Goal: Information Seeking & Learning: Find specific fact

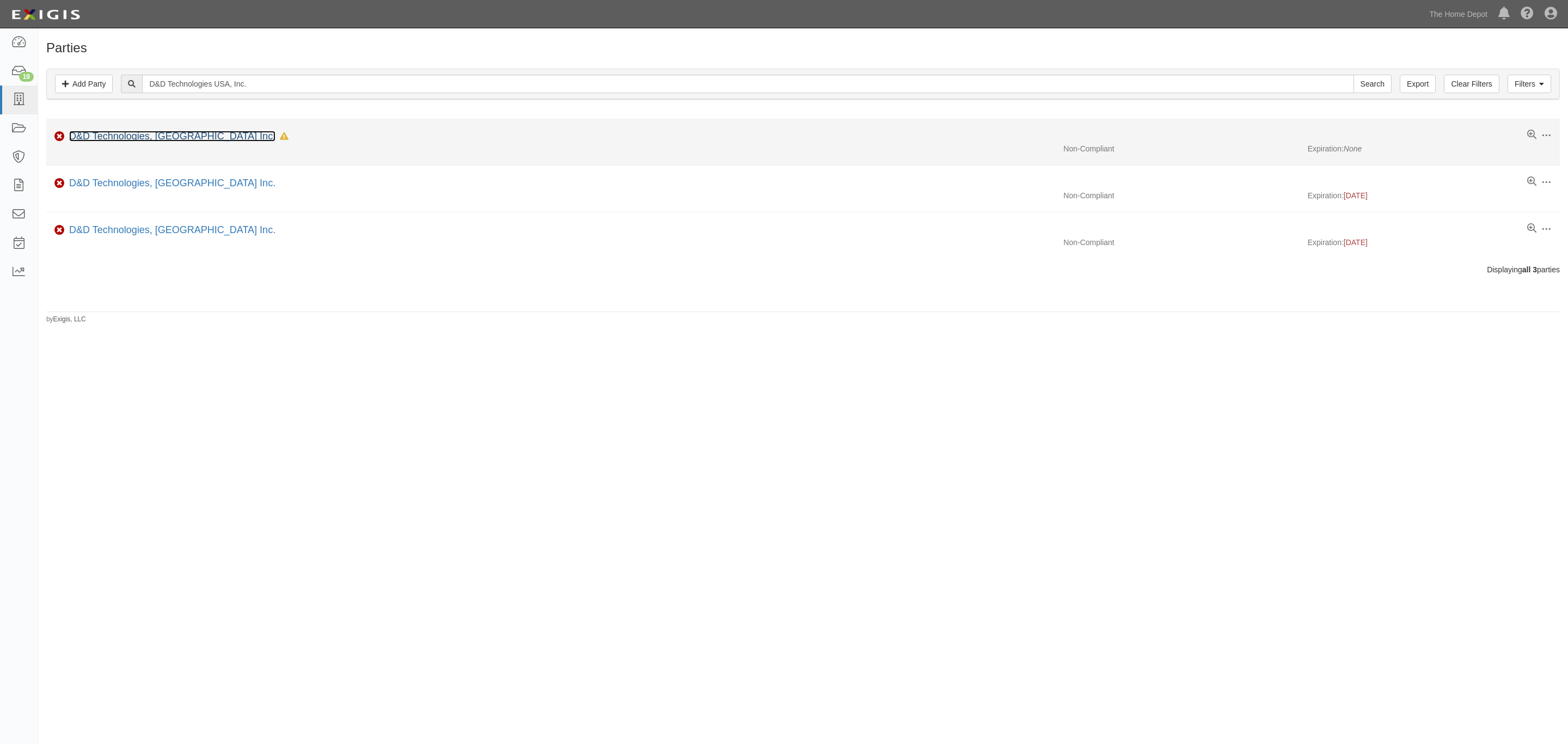
click at [108, 136] on link "D&D Technologies, [GEOGRAPHIC_DATA] Inc." at bounding box center [172, 136] width 206 height 11
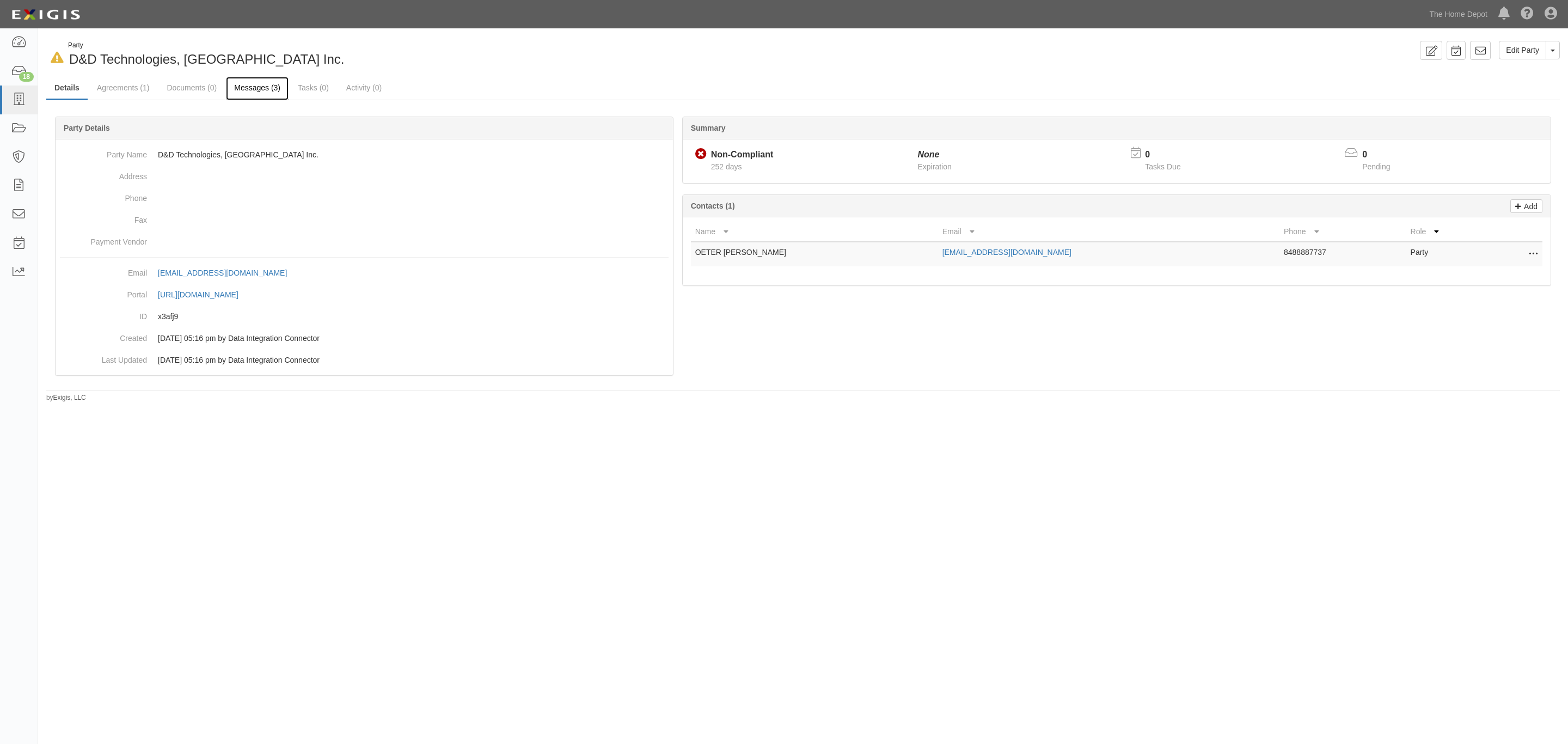
click at [249, 86] on link "Messages (3)" at bounding box center [257, 89] width 62 height 23
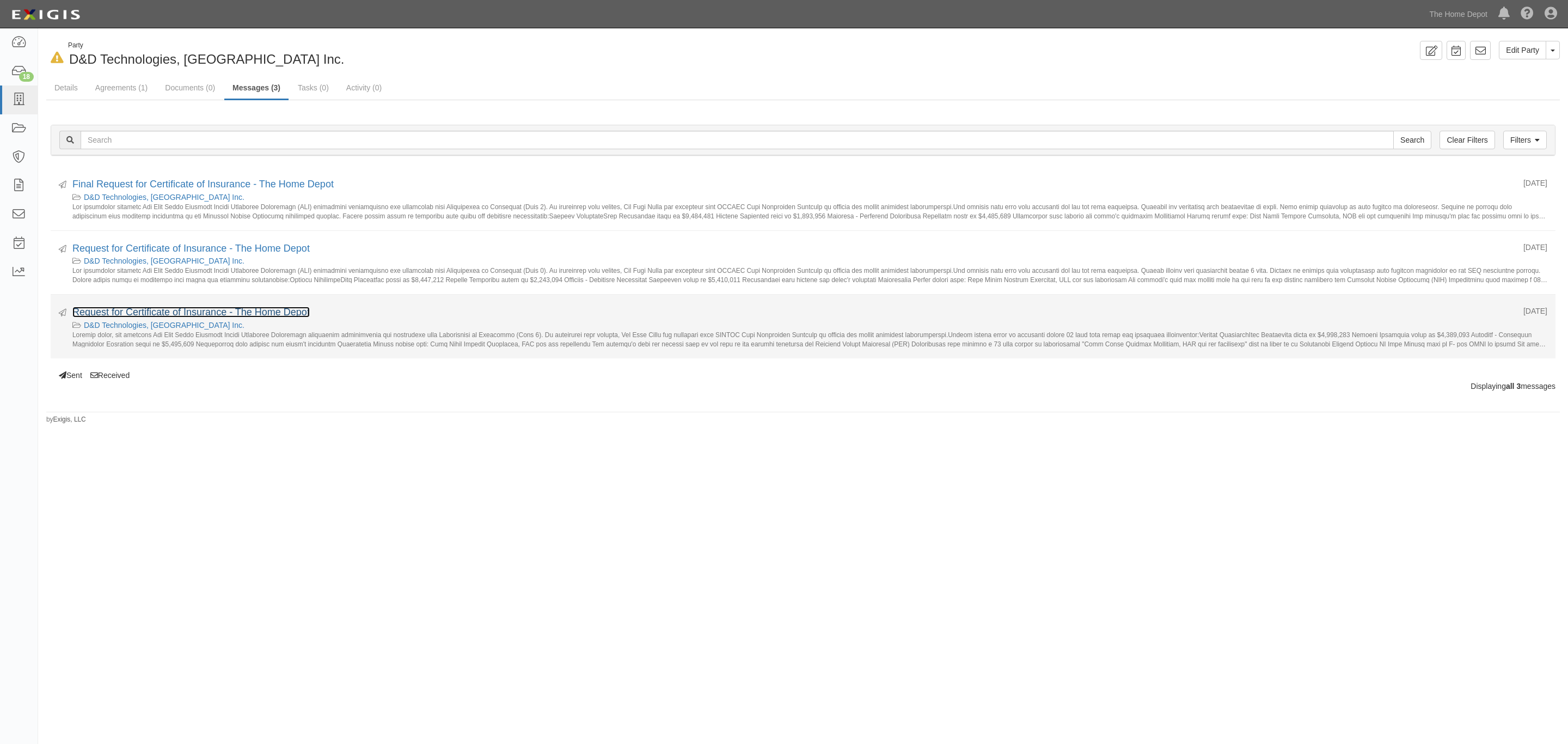
click at [237, 316] on link "Request for Certificate of Insurance - The Home Depot" at bounding box center [191, 312] width 238 height 11
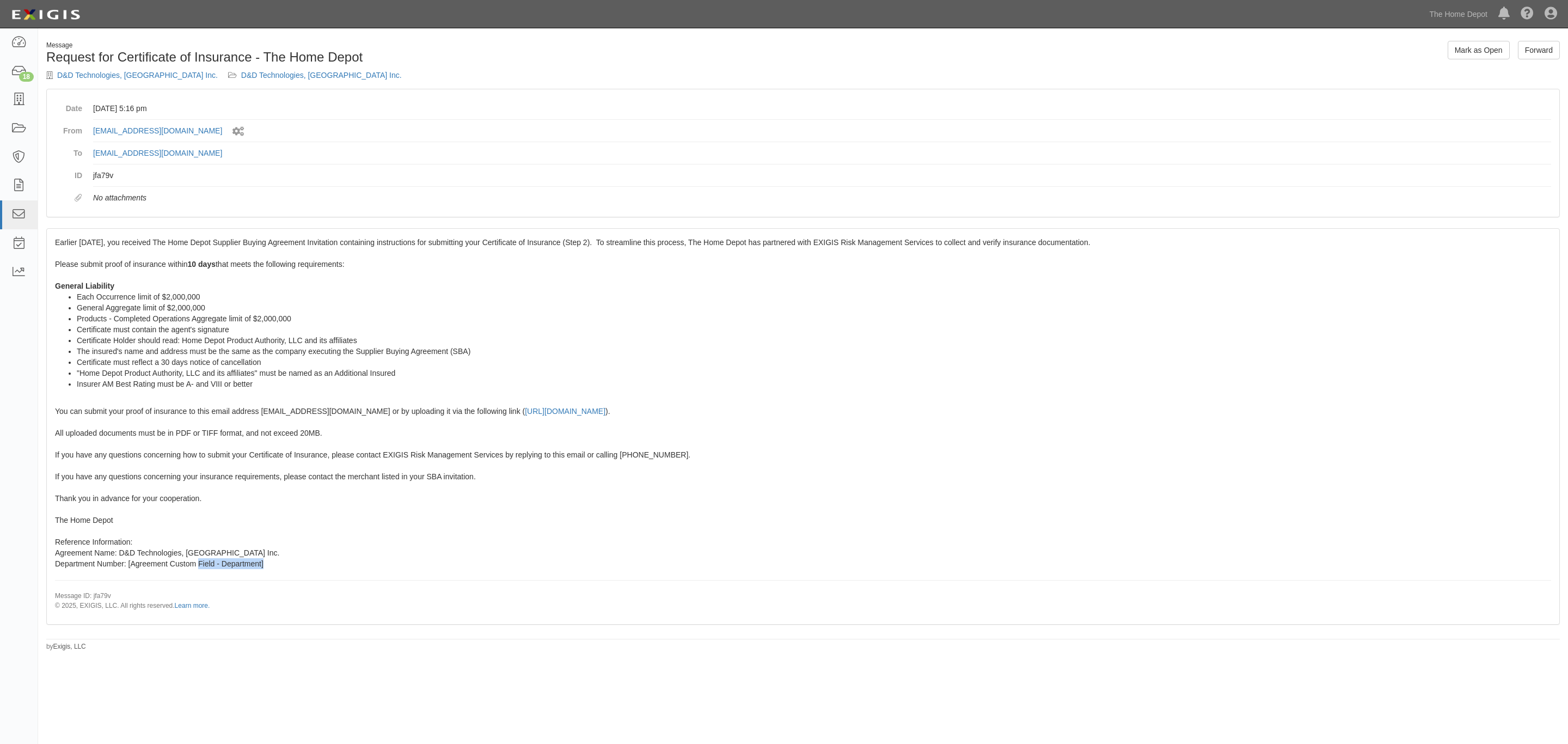
drag, startPoint x: 950, startPoint y: 561, endPoint x: 197, endPoint y: 566, distance: 753.0
click at [197, 566] on div "Earlier today, you received The Home Depot Supplier Buying Agreement Invitation…" at bounding box center [803, 426] width 1512 height 395
drag, startPoint x: 175, startPoint y: 564, endPoint x: 113, endPoint y: 542, distance: 65.8
click at [166, 561] on span "Earlier today, you received The Home Depot Supplier Buying Agreement Invitation…" at bounding box center [803, 423] width 1496 height 372
click at [124, 548] on div "Earlier today, you received The Home Depot Supplier Buying Agreement Invitation…" at bounding box center [803, 426] width 1512 height 395
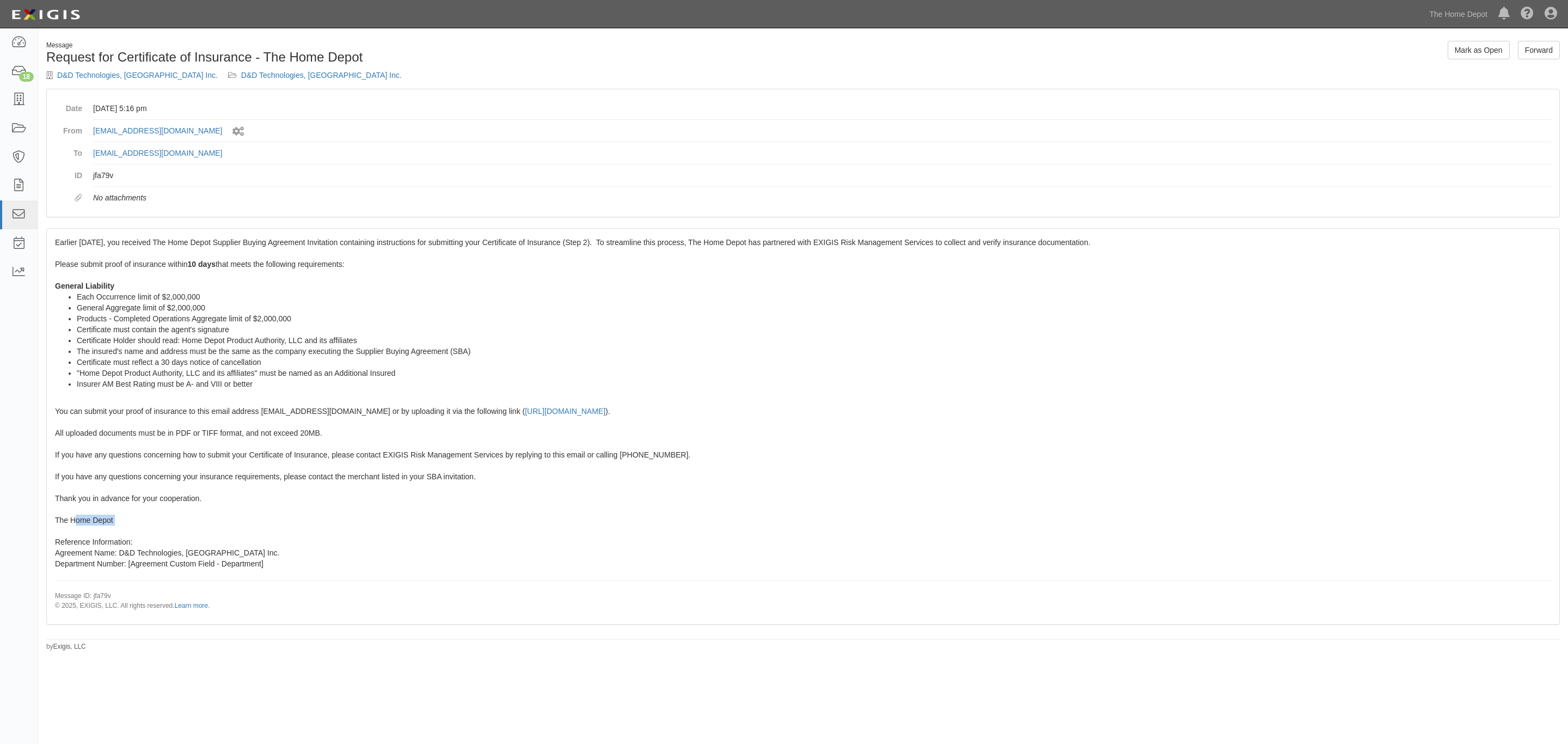
click at [72, 523] on div "Earlier today, you received The Home Depot Supplier Buying Agreement Invitation…" at bounding box center [803, 426] width 1512 height 395
click at [71, 523] on span "Earlier today, you received The Home Depot Supplier Buying Agreement Invitation…" at bounding box center [803, 423] width 1496 height 372
drag, startPoint x: 70, startPoint y: 522, endPoint x: 87, endPoint y: 523, distance: 17.0
click at [67, 521] on span "Earlier today, you received The Home Depot Supplier Buying Agreement Invitation…" at bounding box center [803, 423] width 1496 height 372
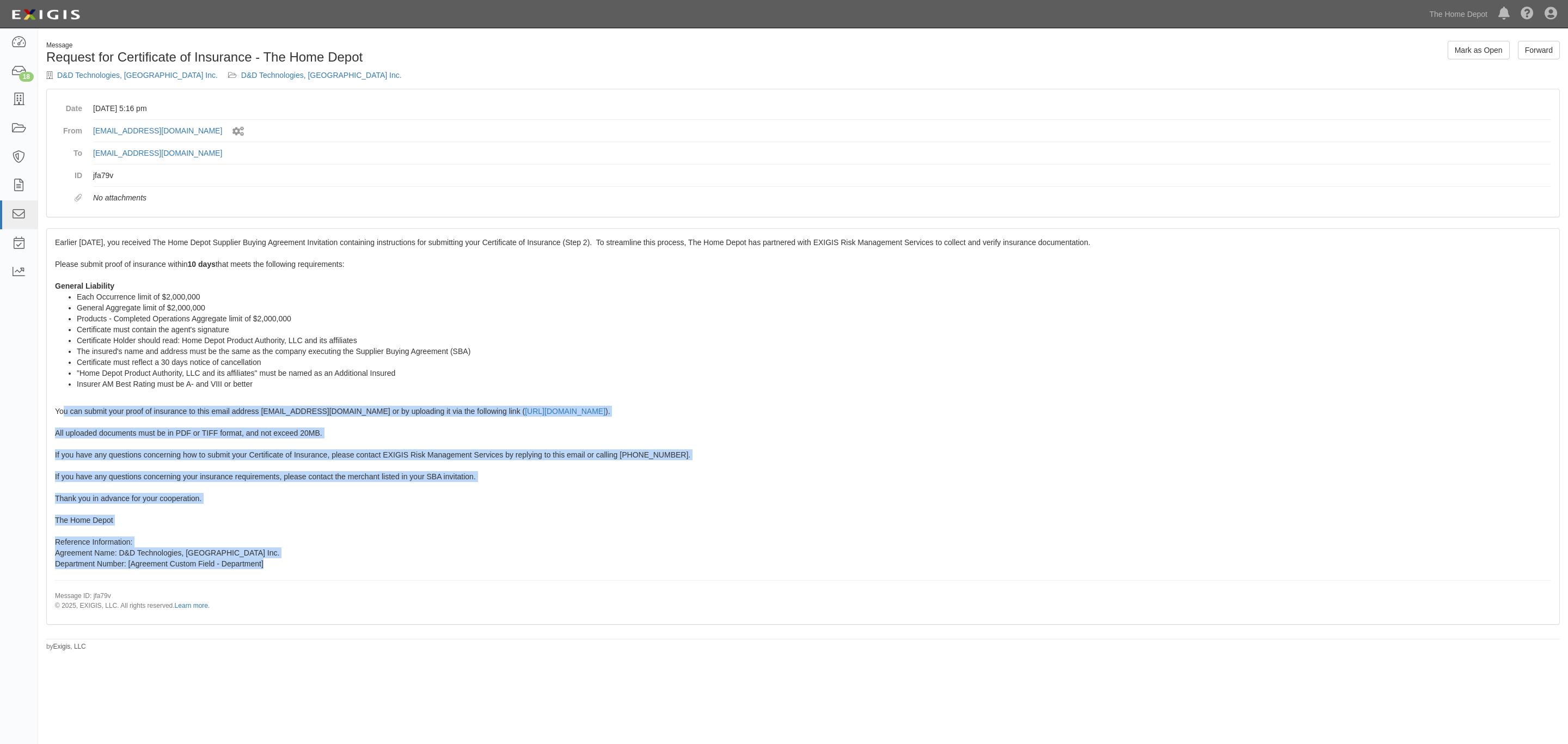
drag, startPoint x: 270, startPoint y: 566, endPoint x: 62, endPoint y: 411, distance: 259.4
click at [62, 411] on div "Earlier today, you received The Home Depot Supplier Buying Agreement Invitation…" at bounding box center [803, 426] width 1512 height 395
drag, startPoint x: 263, startPoint y: 508, endPoint x: 268, endPoint y: 519, distance: 12.1
click at [263, 508] on div "Earlier today, you received The Home Depot Supplier Buying Agreement Invitation…" at bounding box center [803, 426] width 1512 height 395
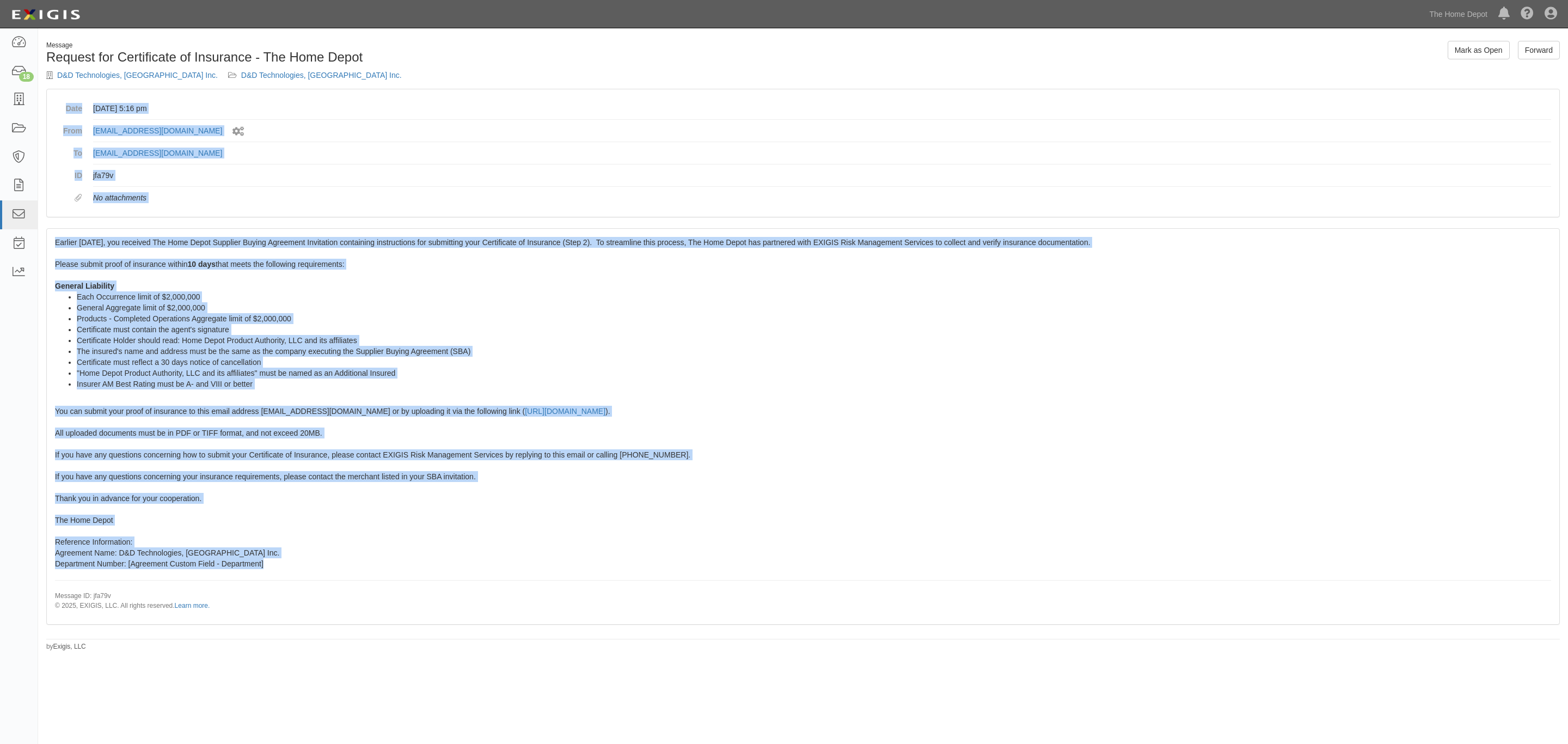
drag, startPoint x: 286, startPoint y: 570, endPoint x: 61, endPoint y: 98, distance: 522.9
click at [61, 98] on div "Message Request for Certificate of Insurance - The Home Depot D&D Technologies,…" at bounding box center [803, 346] width 1530 height 610
click at [61, 98] on dt "Date" at bounding box center [68, 106] width 27 height 16
drag, startPoint x: 295, startPoint y: 562, endPoint x: 52, endPoint y: 233, distance: 409.0
click at [52, 233] on div "Earlier today, you received The Home Depot Supplier Buying Agreement Invitation…" at bounding box center [803, 426] width 1512 height 395
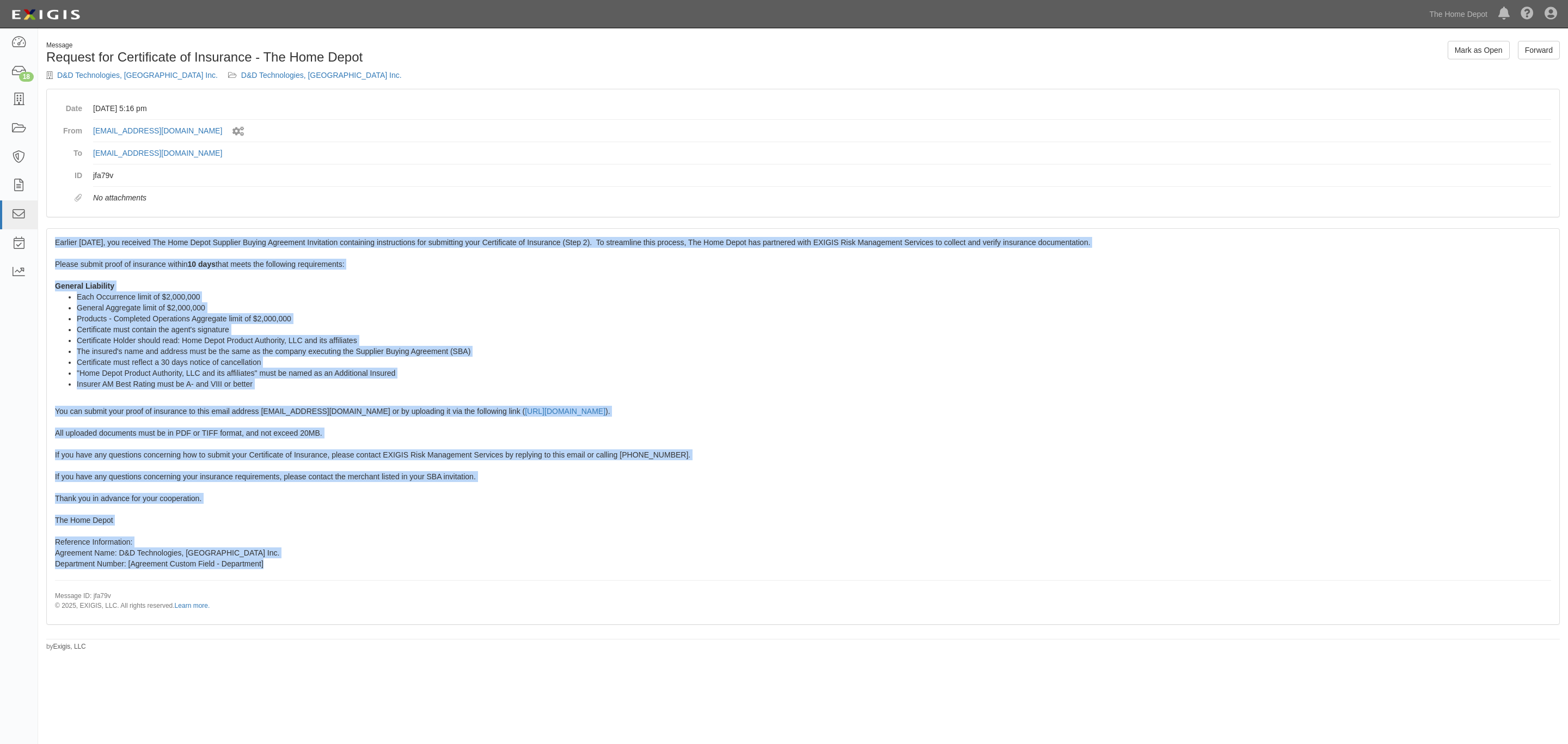
click at [52, 233] on div "Earlier today, you received The Home Depot Supplier Buying Agreement Invitation…" at bounding box center [803, 426] width 1512 height 395
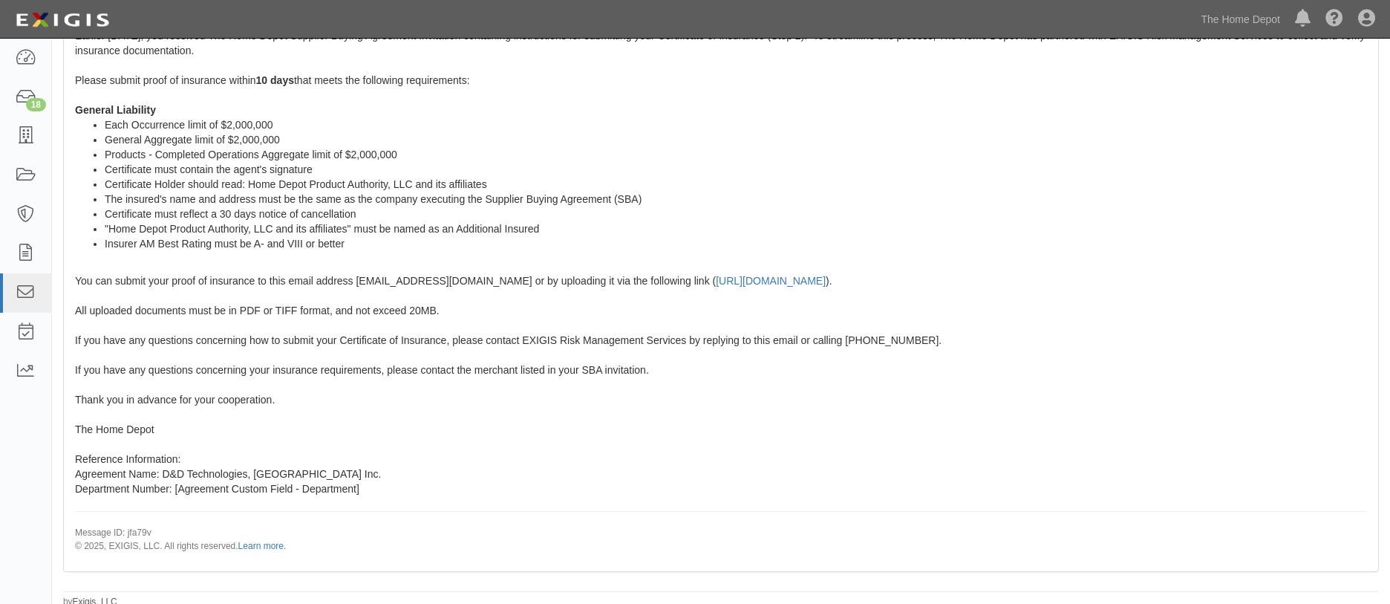
scroll to position [301, 0]
drag, startPoint x: 395, startPoint y: 493, endPoint x: 252, endPoint y: 473, distance: 144.7
click at [288, 480] on div "Earlier today, you received The Home Depot Supplier Buying Agreement Invitation…" at bounding box center [721, 289] width 1314 height 553
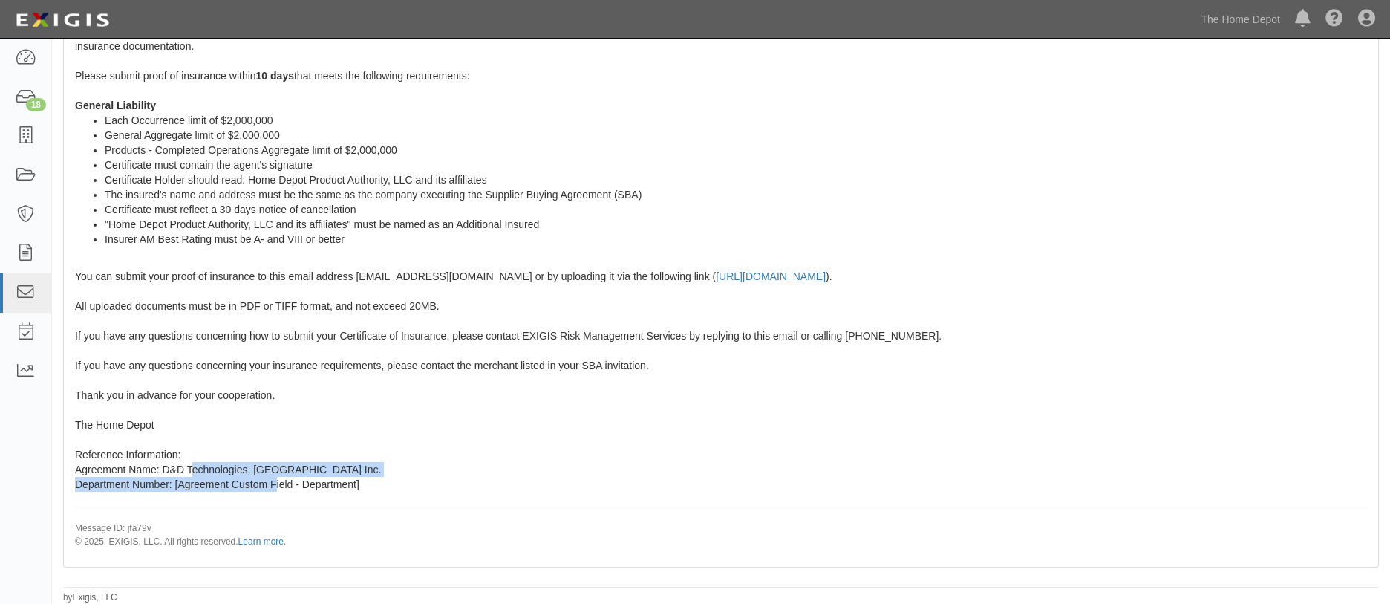
drag, startPoint x: 252, startPoint y: 473, endPoint x: 192, endPoint y: 466, distance: 60.5
click at [192, 466] on span "Earlier today, you received The Home Depot Supplier Buying Agreement Invitation…" at bounding box center [721, 286] width 1292 height 522
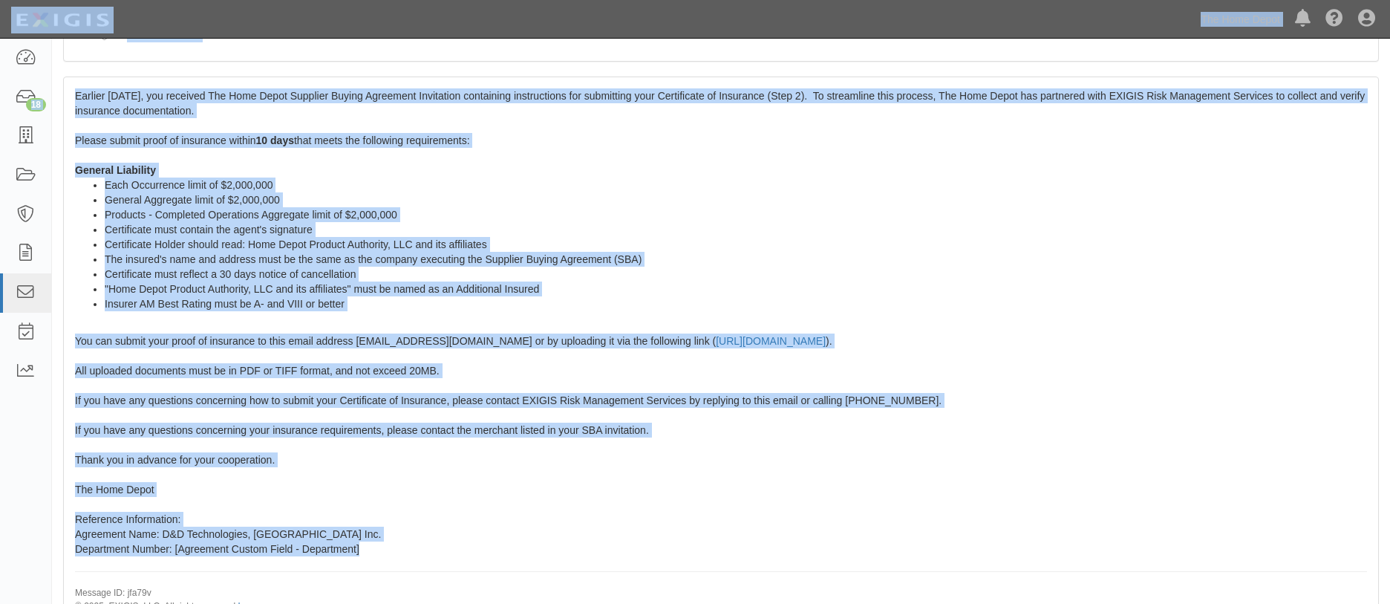
scroll to position [174, 0]
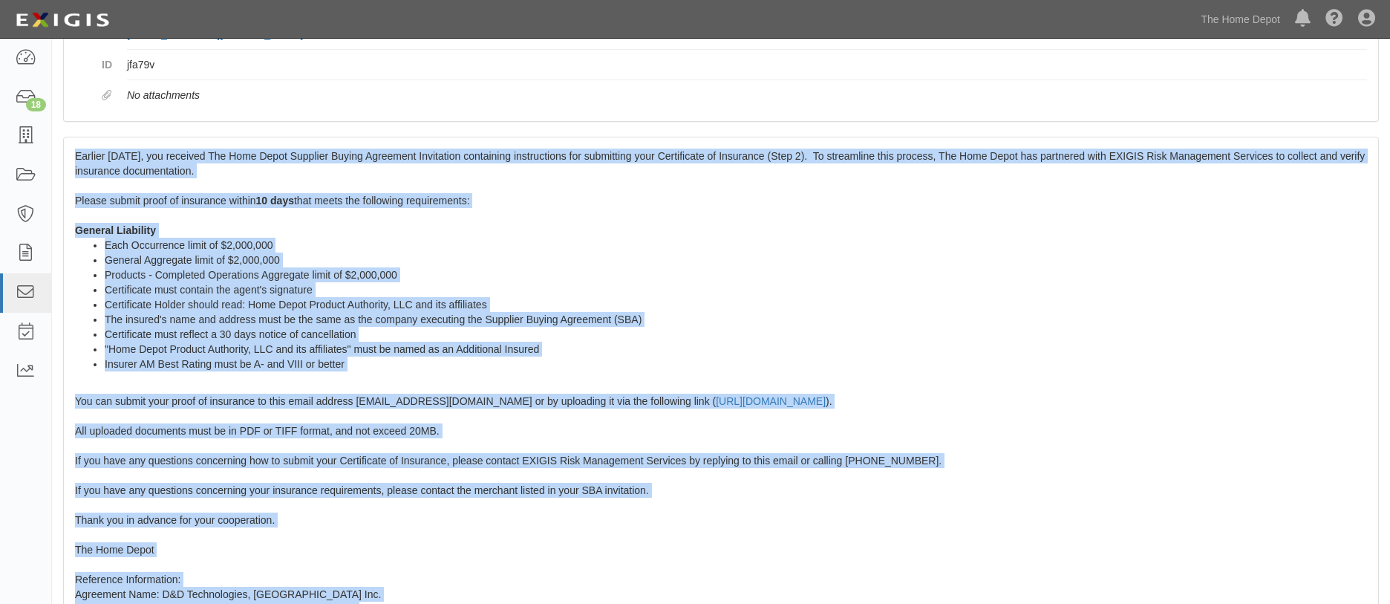
drag, startPoint x: 381, startPoint y: 483, endPoint x: 65, endPoint y: 156, distance: 455.2
click at [65, 156] on div "Earlier today, you received The Home Depot Supplier Buying Agreement Invitation…" at bounding box center [721, 413] width 1314 height 553
copy span "Earlier today, you received The Home Depot Supplier Buying Agreement Invitation…"
click at [786, 446] on div "Earlier today, you received The Home Depot Supplier Buying Agreement Invitation…" at bounding box center [721, 413] width 1314 height 553
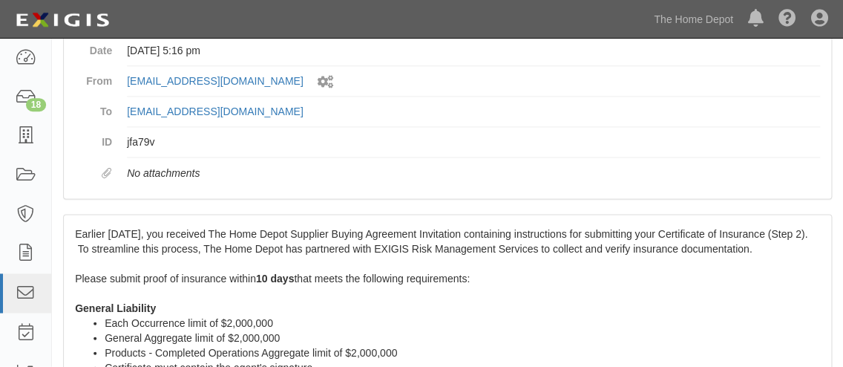
scroll to position [122, 0]
